Goal: Browse casually: Explore the website without a specific task or goal

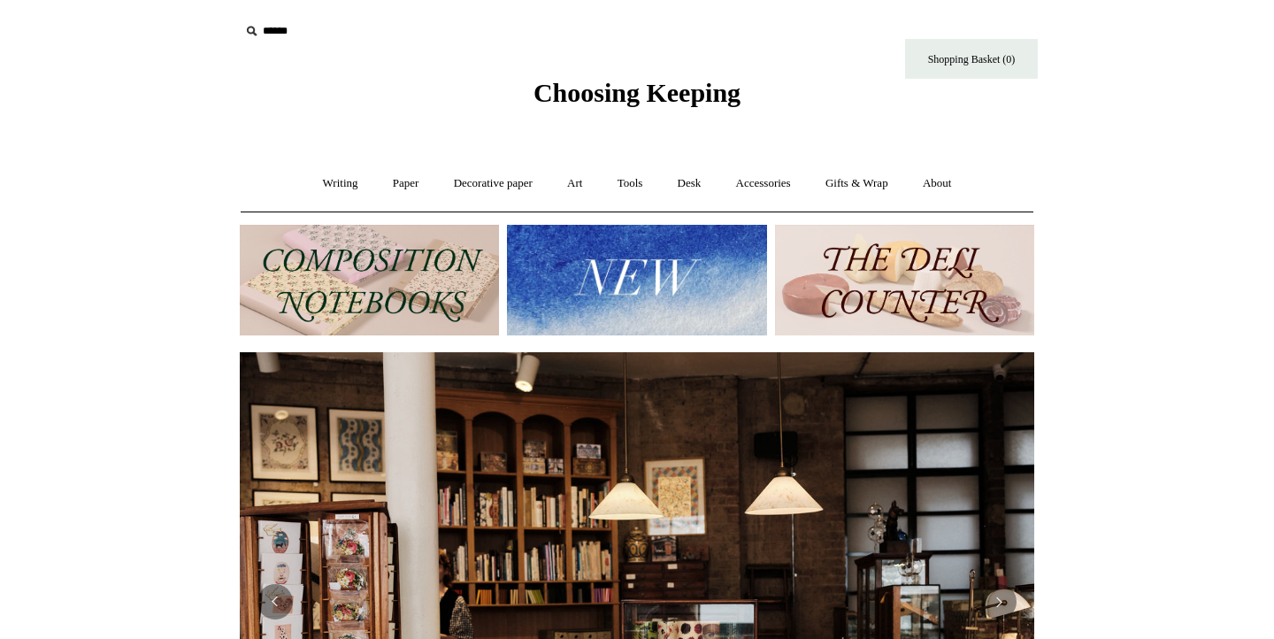
click at [354, 244] on img at bounding box center [369, 280] width 259 height 111
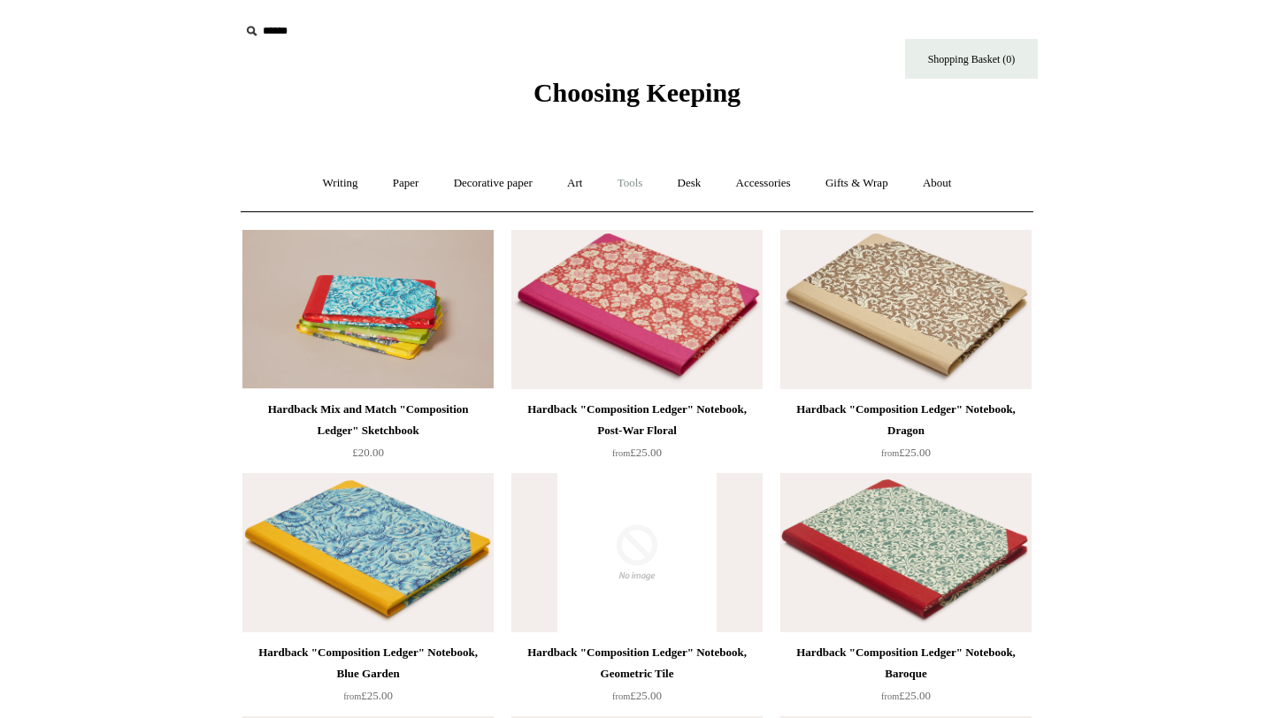
click at [633, 186] on link "Tools +" at bounding box center [629, 183] width 57 height 47
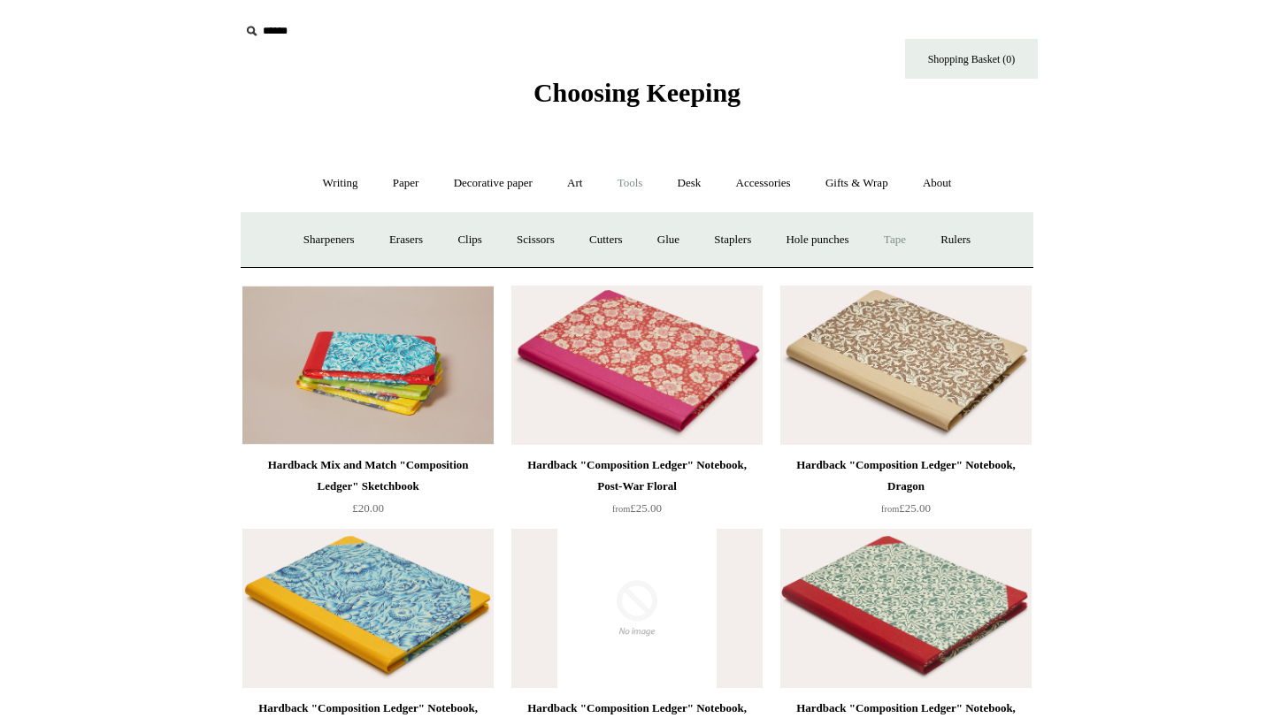
click at [899, 240] on link "Tape +" at bounding box center [895, 240] width 54 height 47
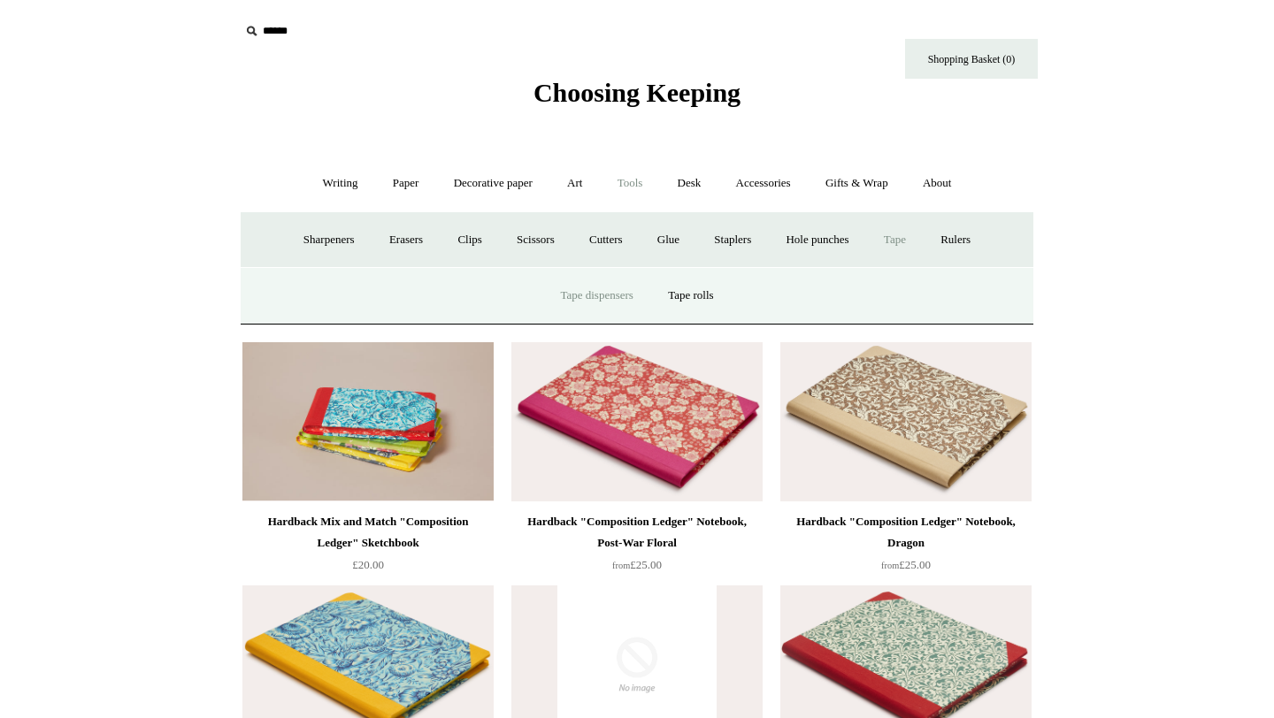
click at [637, 298] on link "Tape dispensers" at bounding box center [596, 295] width 104 height 47
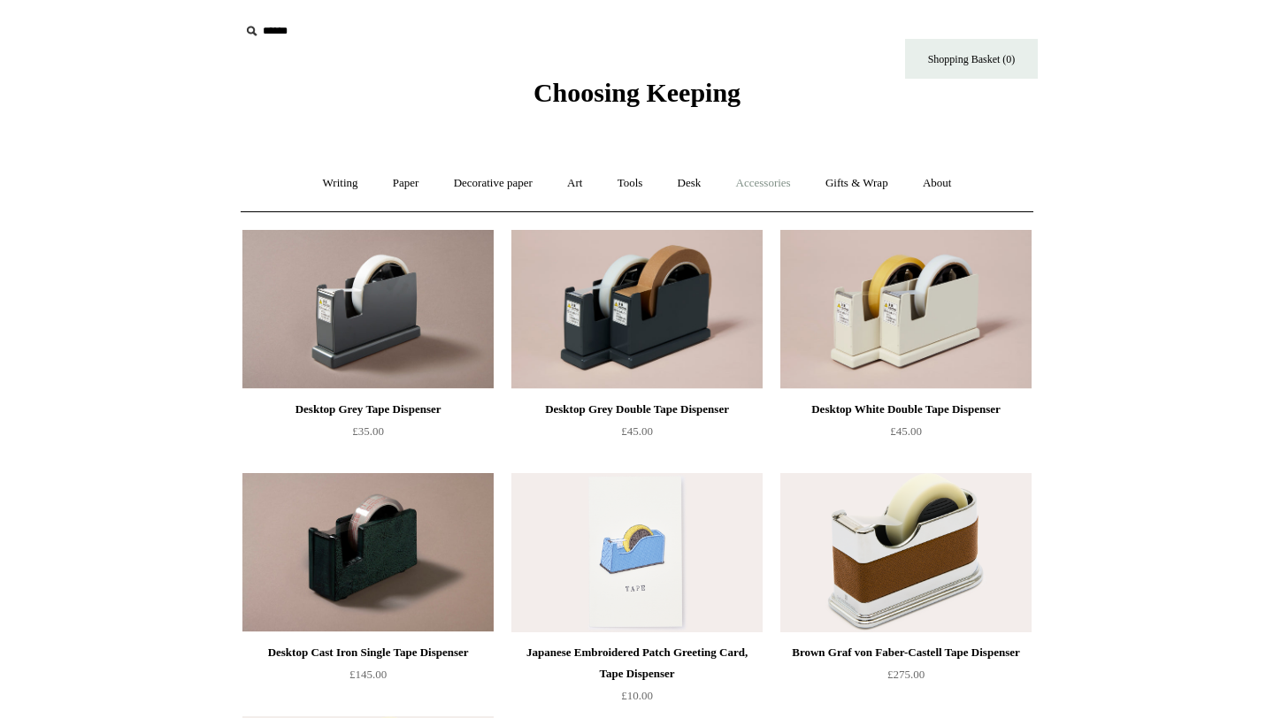
click at [757, 180] on link "Accessories +" at bounding box center [763, 183] width 87 height 47
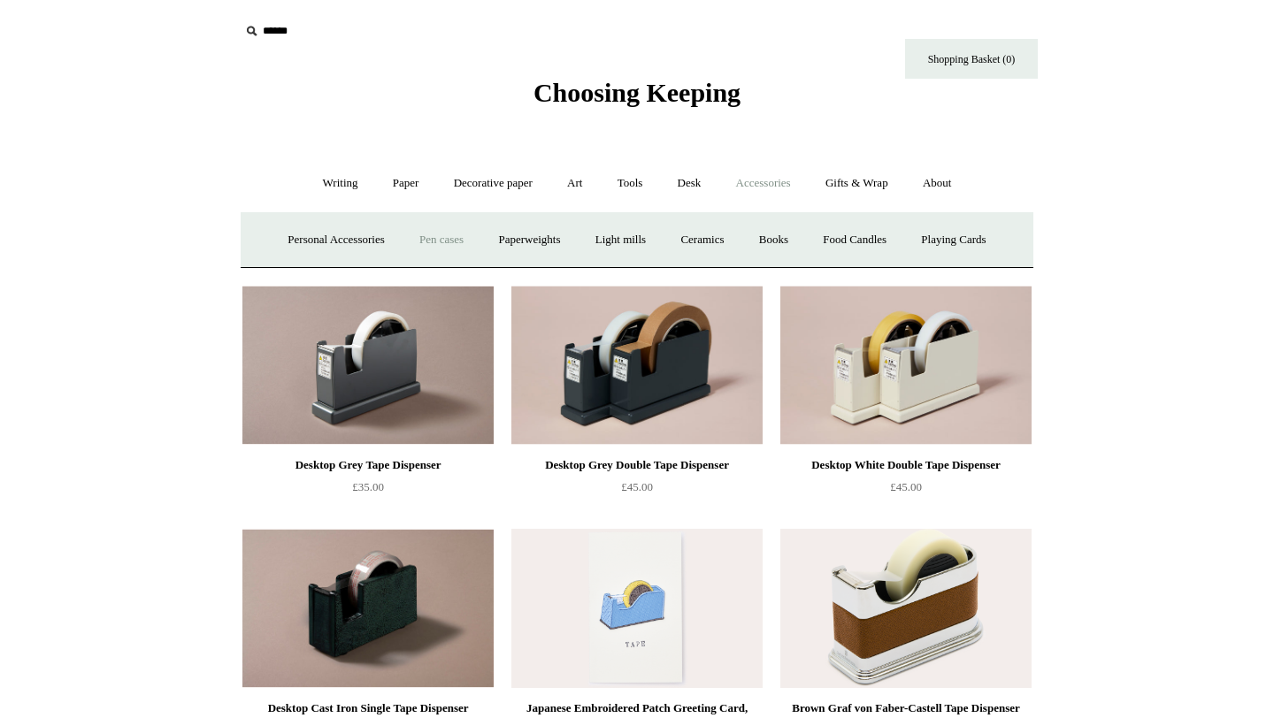
click at [417, 236] on link "Pen cases" at bounding box center [441, 240] width 76 height 47
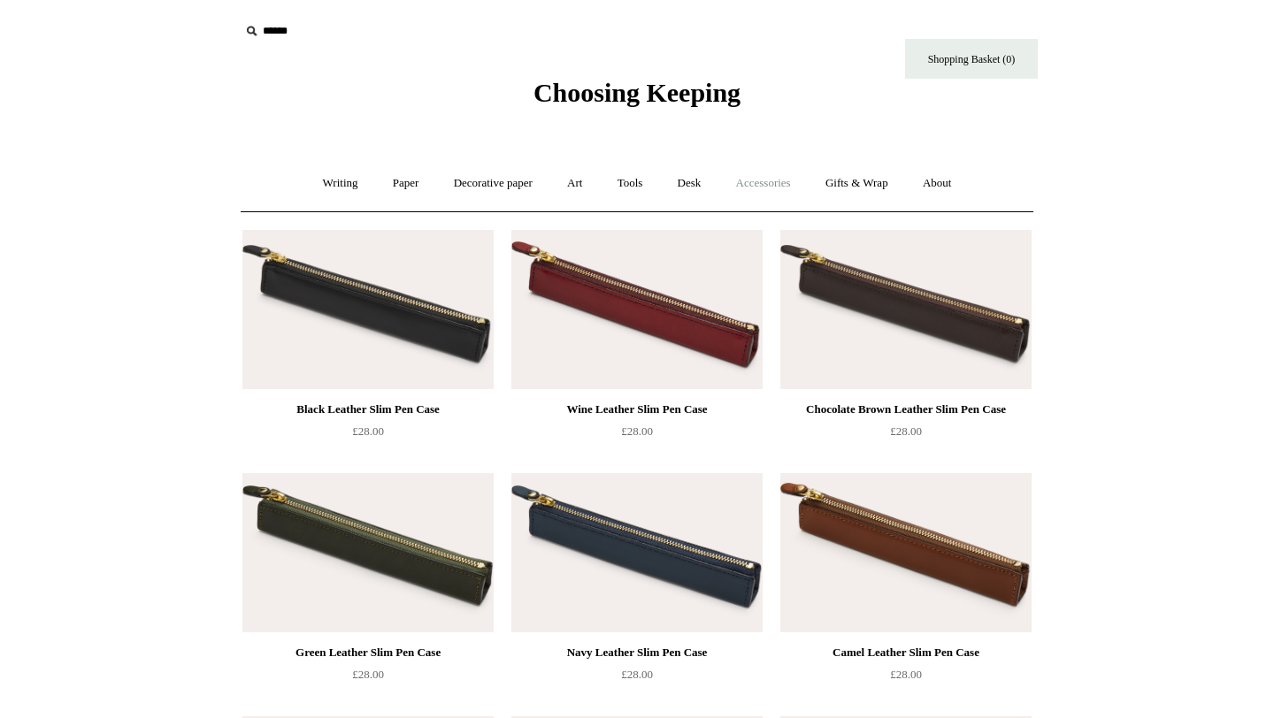
click at [754, 182] on link "Accessories +" at bounding box center [763, 183] width 87 height 47
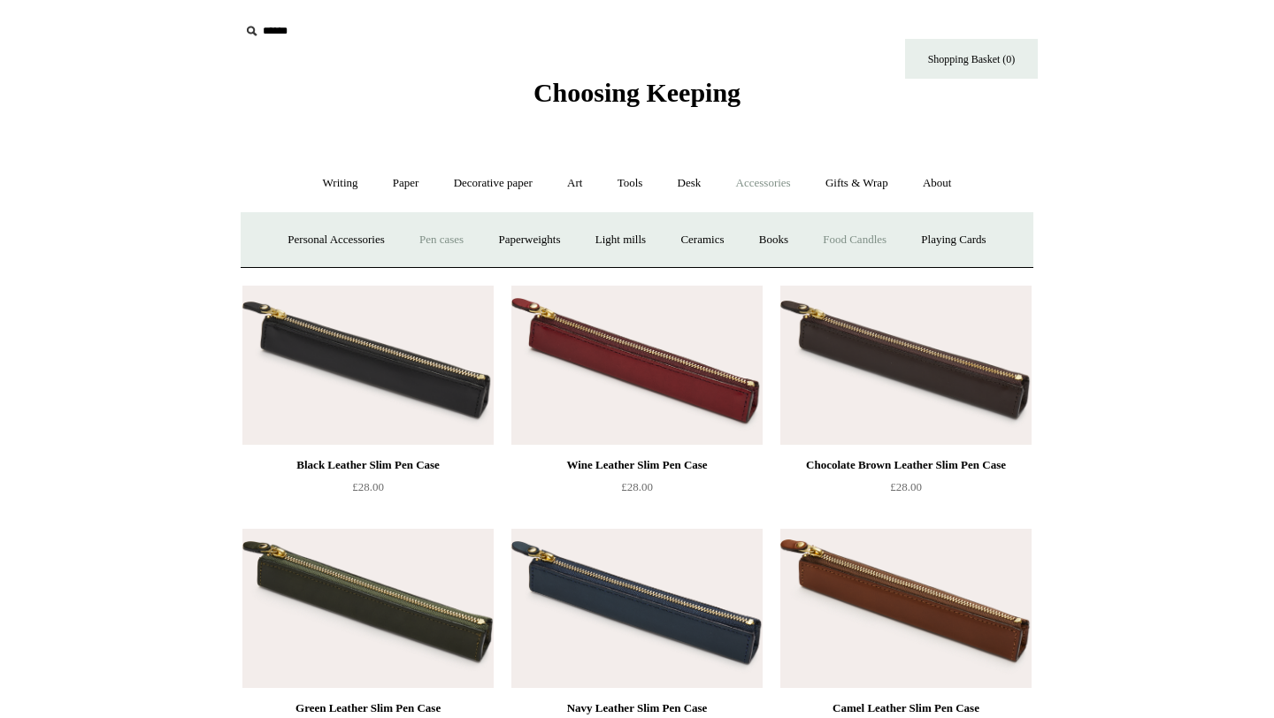
click at [845, 235] on link "Food Candles" at bounding box center [855, 240] width 96 height 47
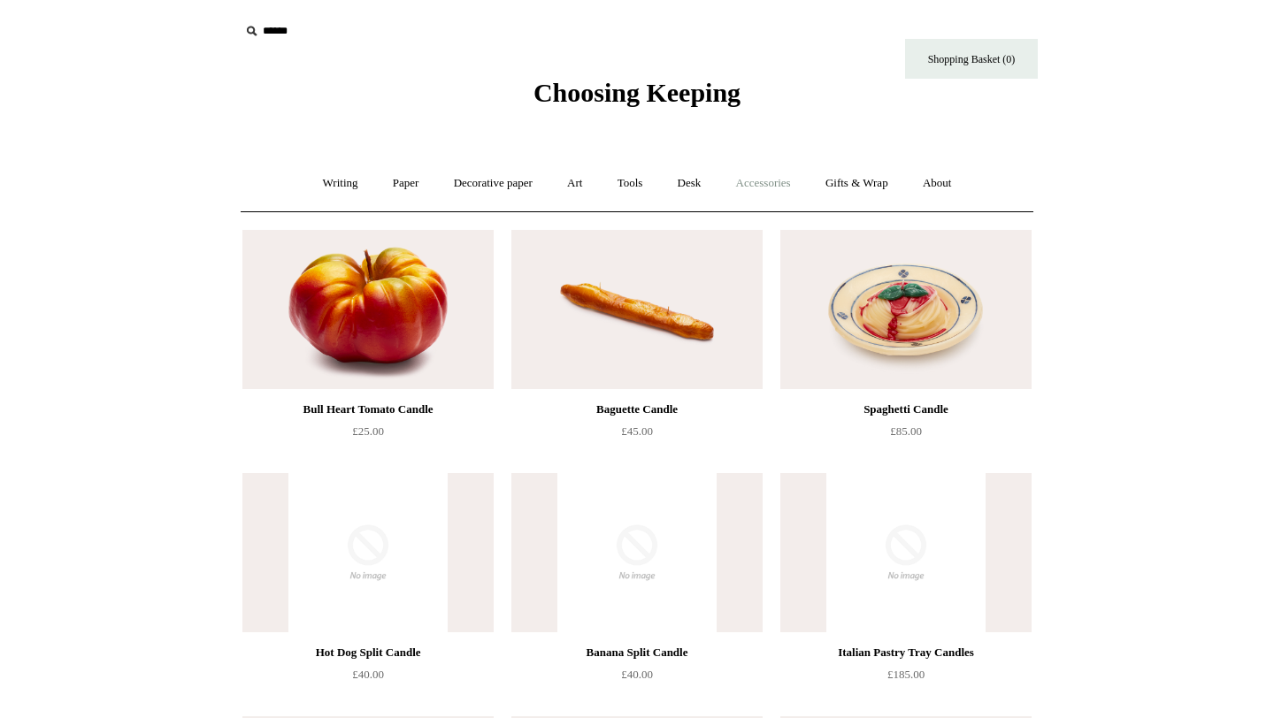
click at [789, 185] on link "Accessories +" at bounding box center [763, 183] width 87 height 47
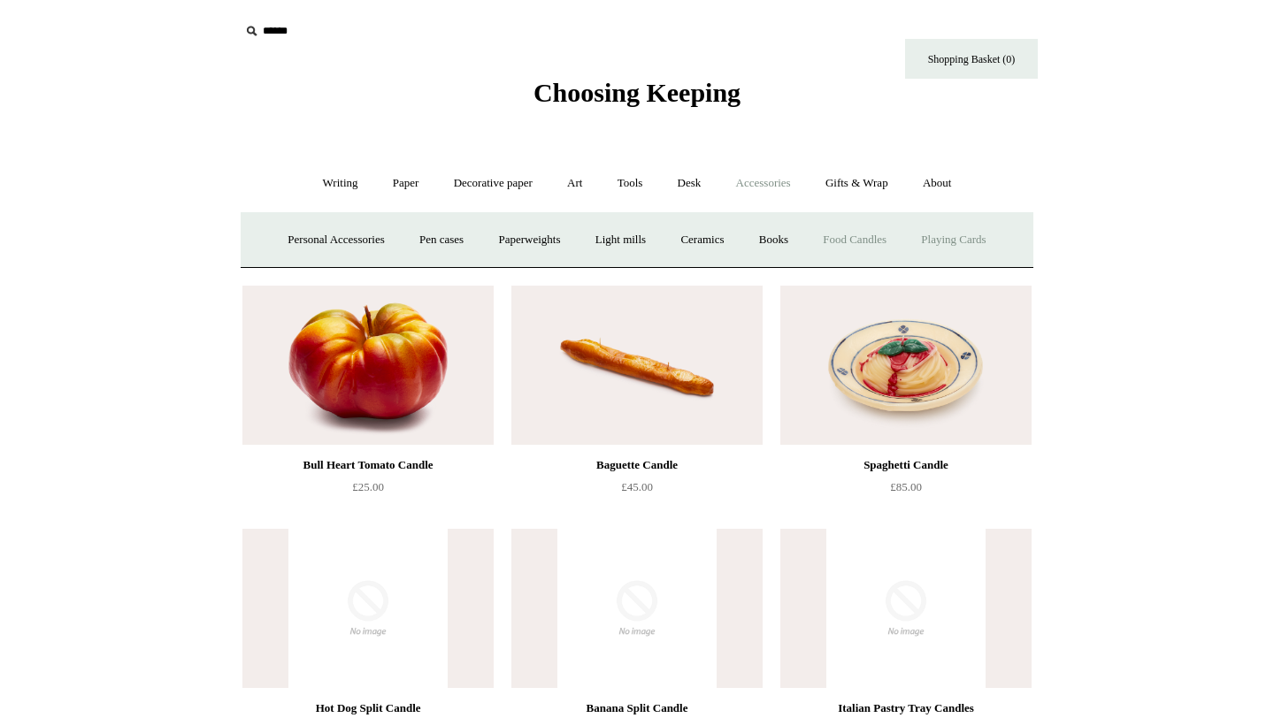
click at [978, 235] on link "Playing Cards" at bounding box center [953, 240] width 96 height 47
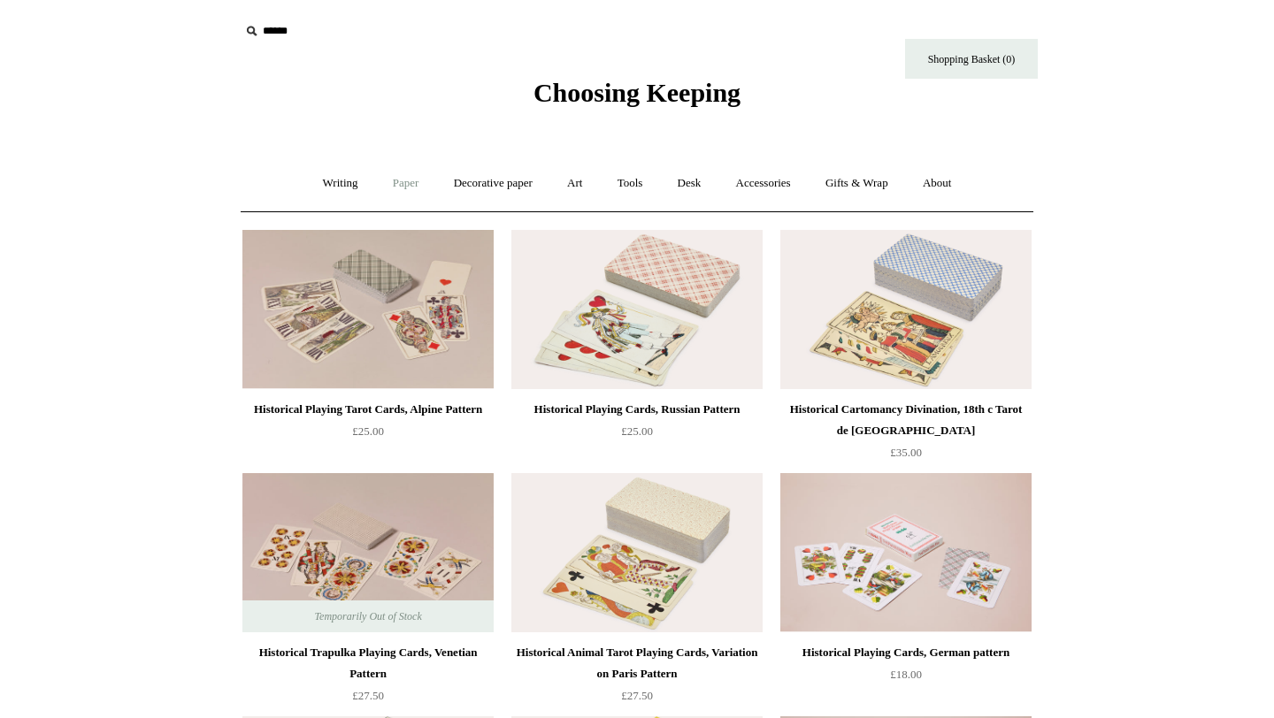
click at [386, 182] on link "Paper +" at bounding box center [406, 183] width 58 height 47
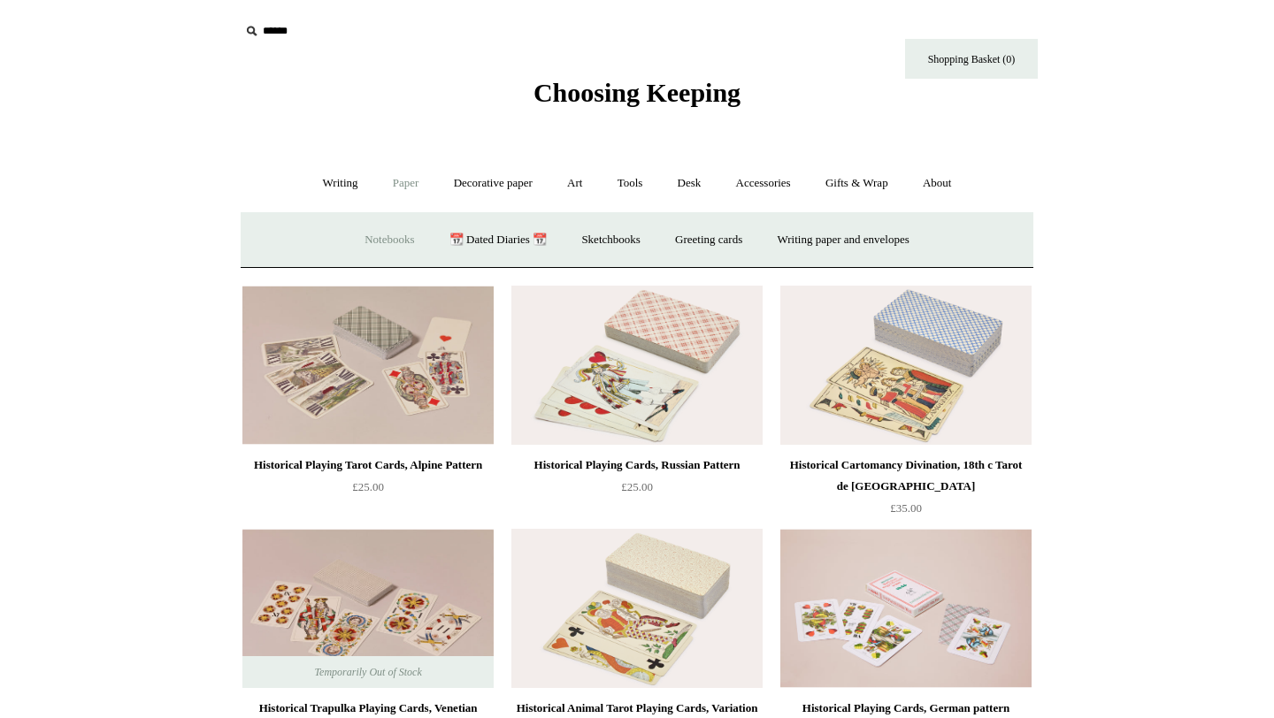
click at [378, 238] on link "Notebooks +" at bounding box center [388, 240] width 81 height 47
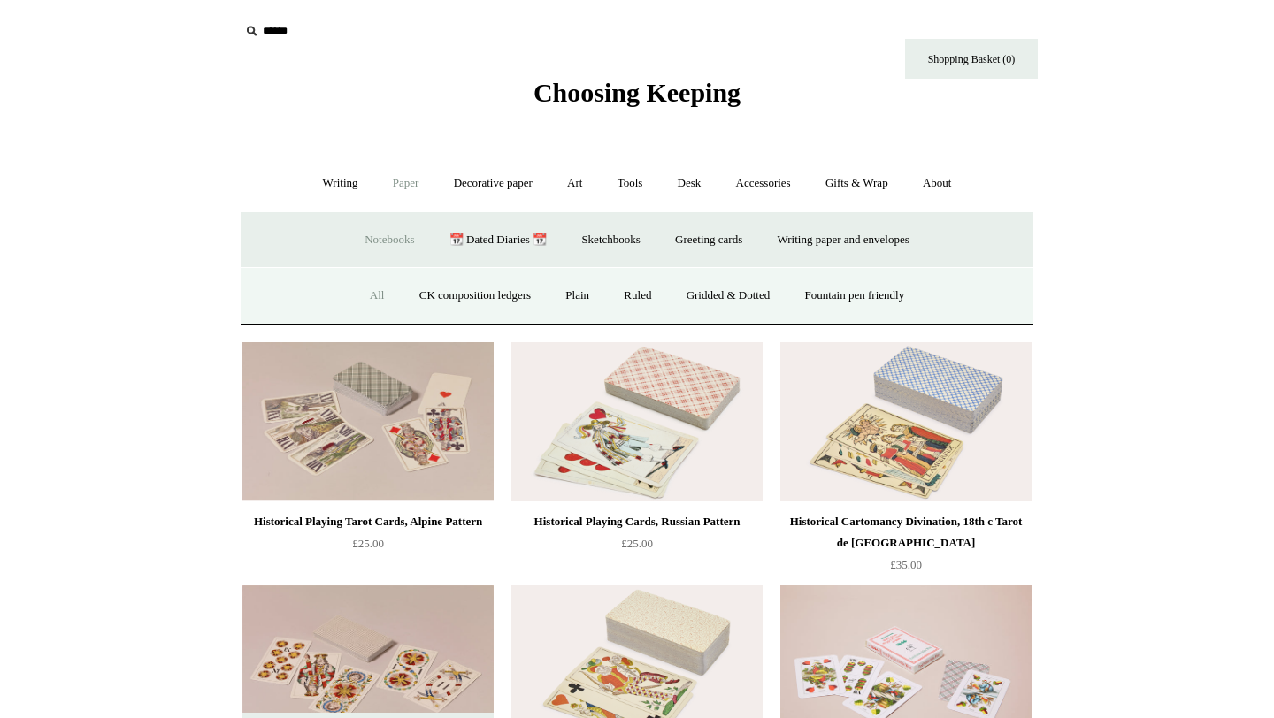
click at [356, 293] on link "All" at bounding box center [377, 295] width 47 height 47
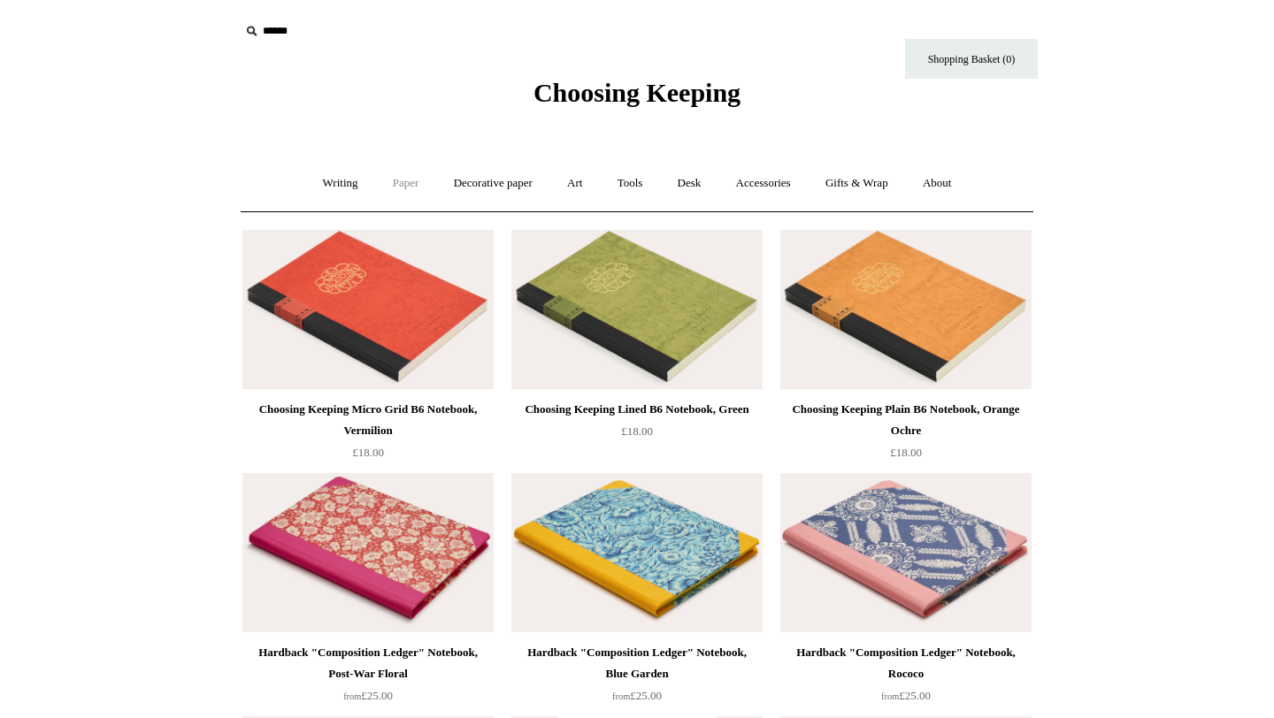
click at [387, 173] on link "Paper +" at bounding box center [406, 183] width 58 height 47
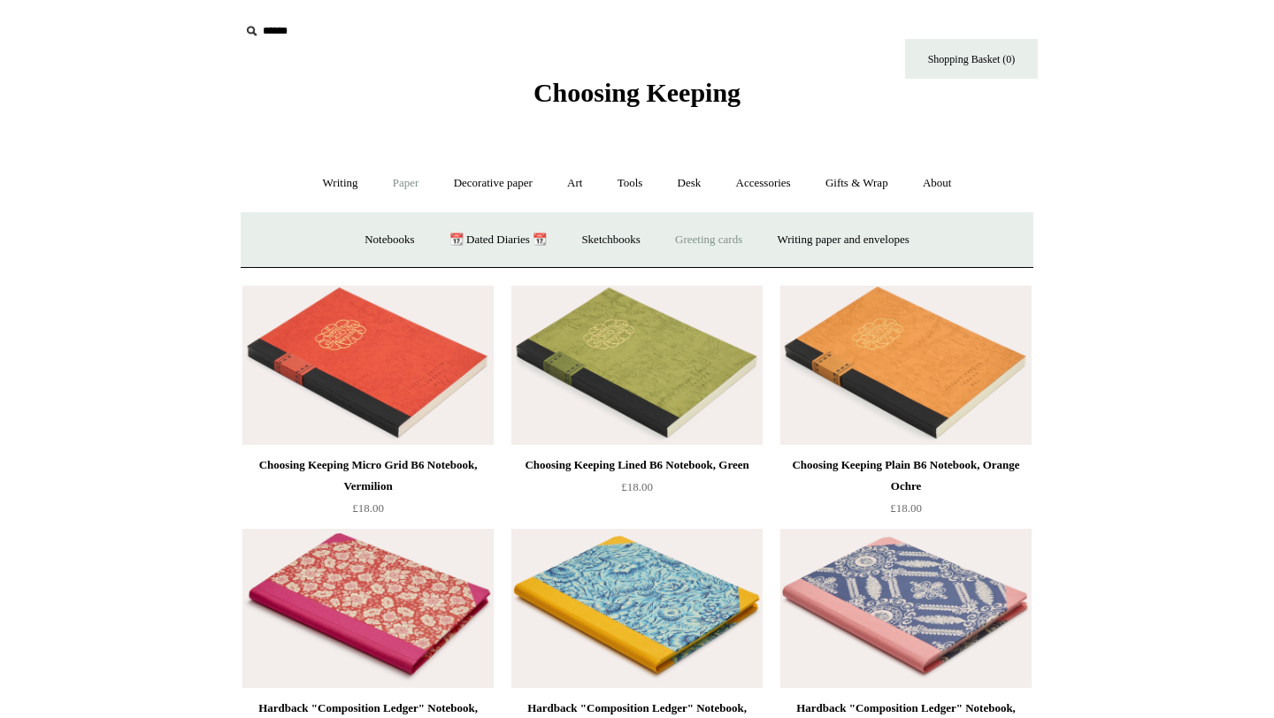
click at [699, 238] on link "Greeting cards +" at bounding box center [708, 240] width 99 height 47
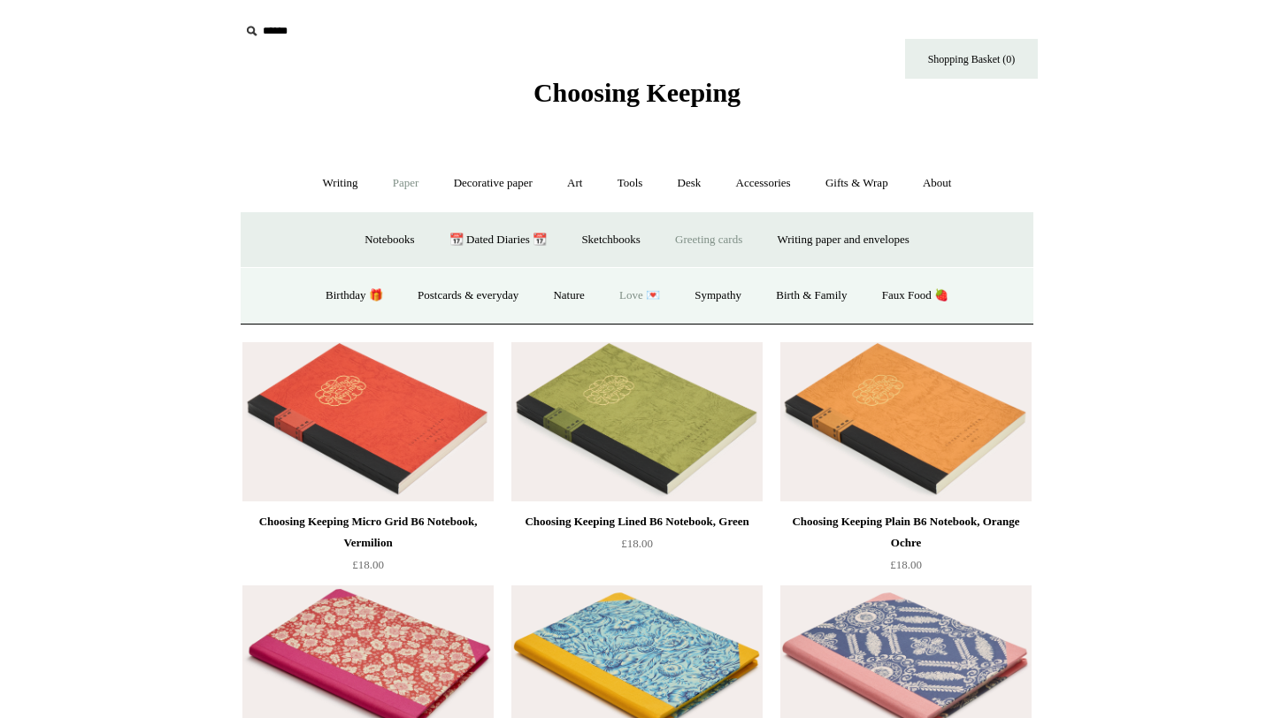
click at [632, 291] on link "Love 💌" at bounding box center [639, 295] width 73 height 47
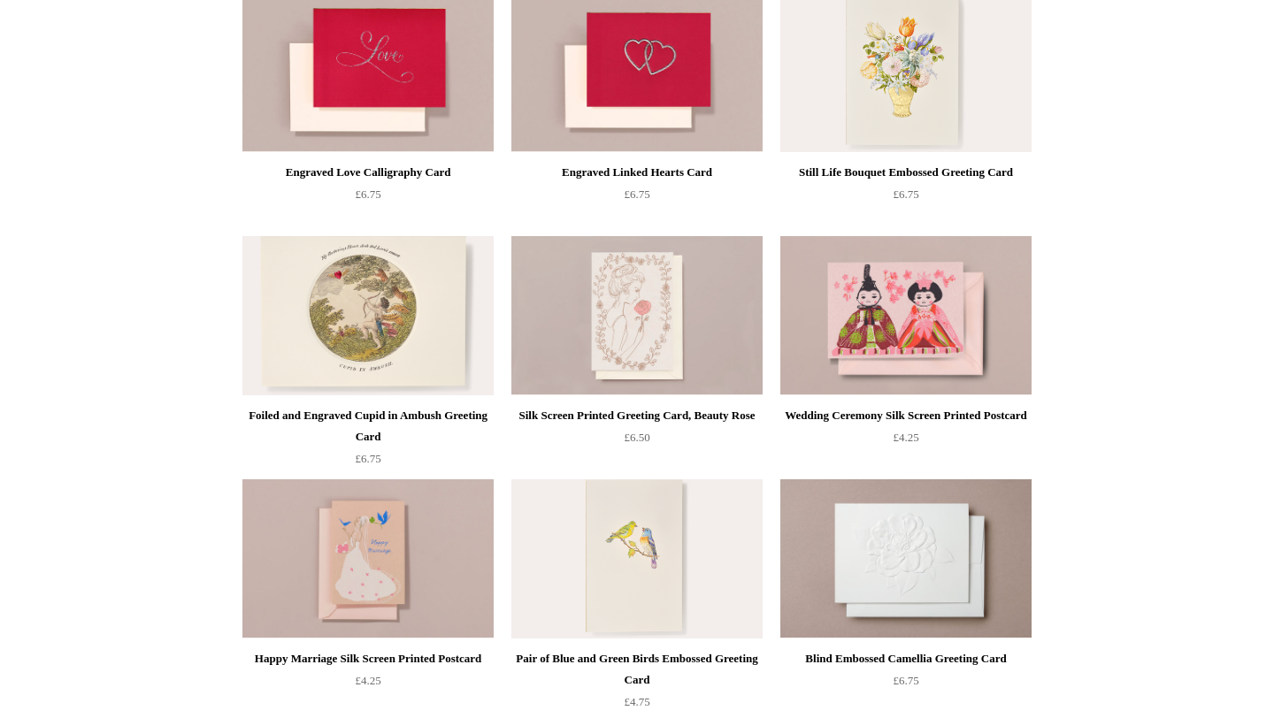
scroll to position [561, 0]
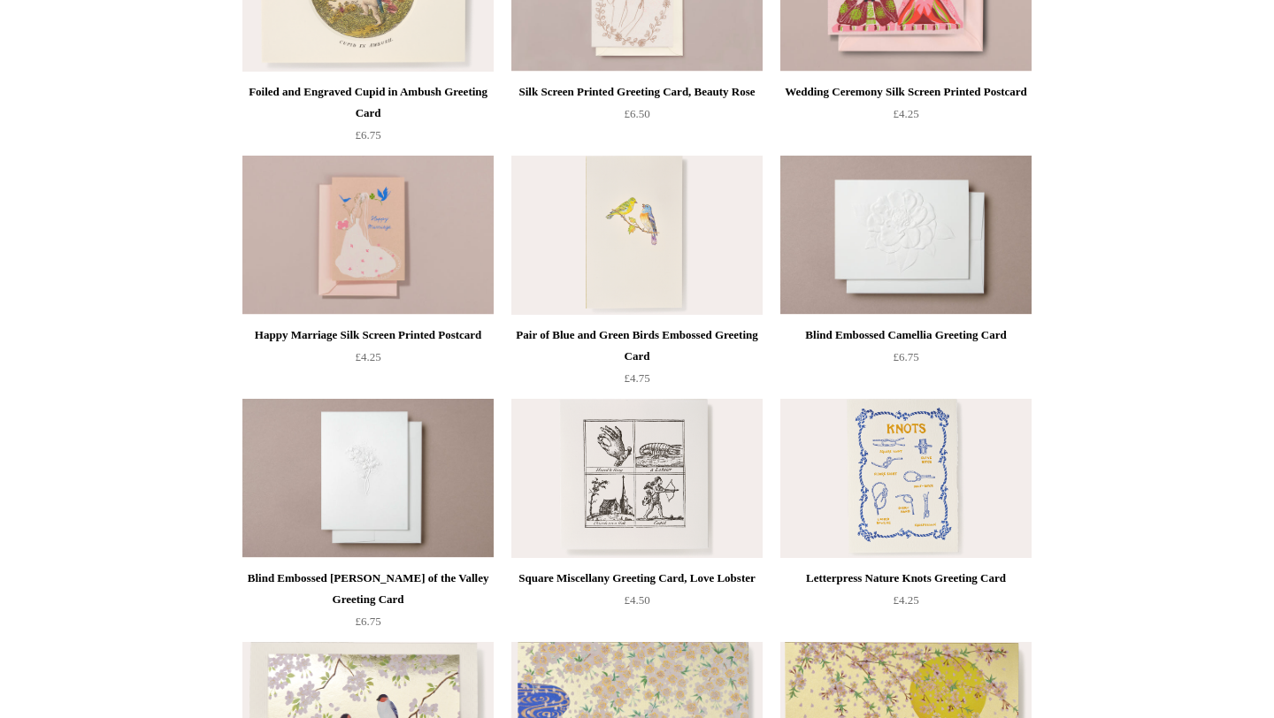
click at [409, 228] on img at bounding box center [367, 235] width 251 height 159
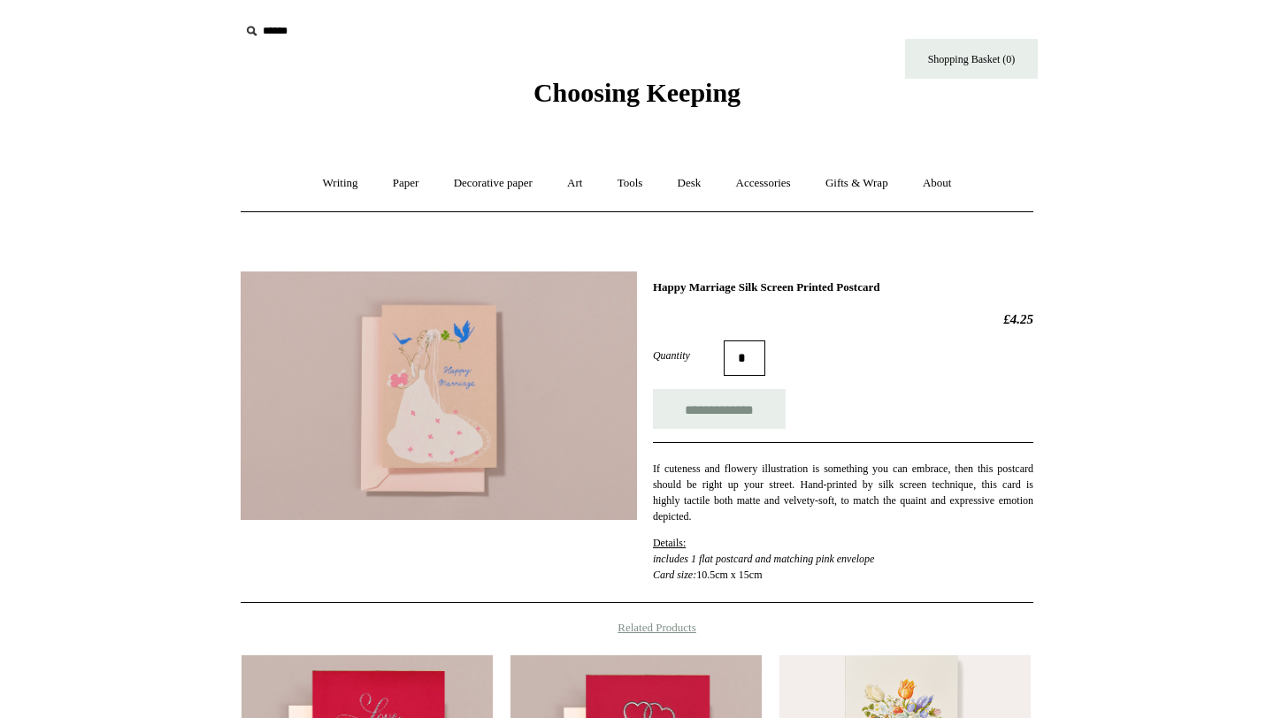
click at [1145, 136] on html "Menu Choosing Keeping * Shipping Information Shopping Basket (0) * ⤺ + +" at bounding box center [637, 583] width 1274 height 1167
